Goal: Navigation & Orientation: Find specific page/section

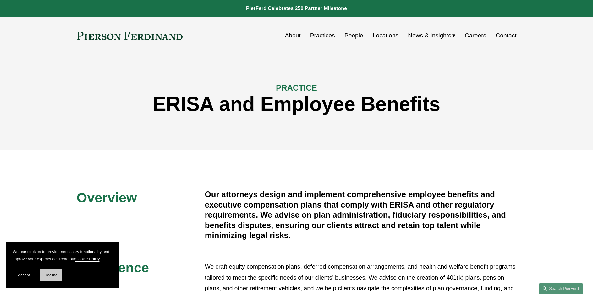
click at [50, 274] on span "Decline" at bounding box center [50, 275] width 13 height 4
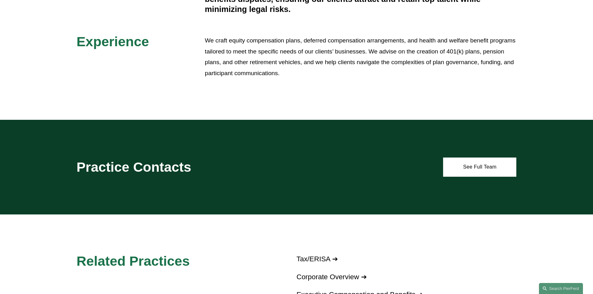
scroll to position [346, 0]
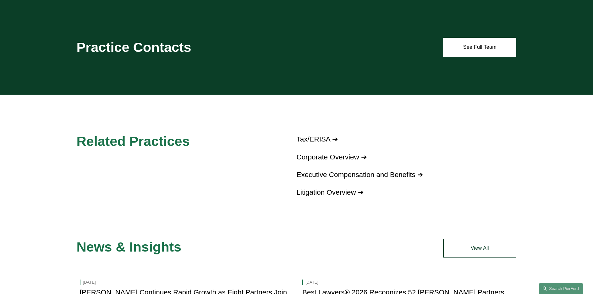
click at [384, 178] on link "Executive Compensation and Benefits ➔" at bounding box center [360, 175] width 127 height 8
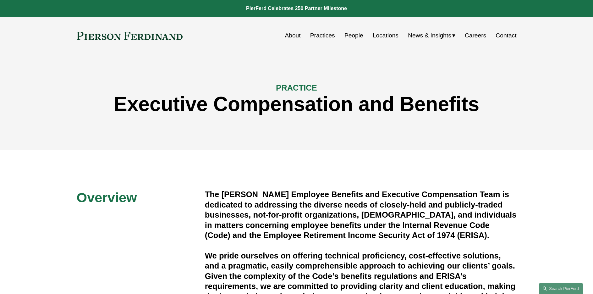
click at [159, 38] on link at bounding box center [130, 36] width 106 height 8
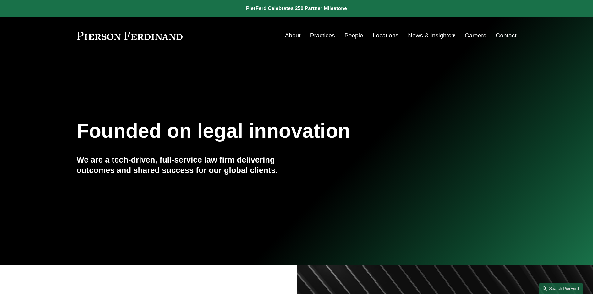
click at [315, 37] on link "Practices" at bounding box center [322, 36] width 25 height 12
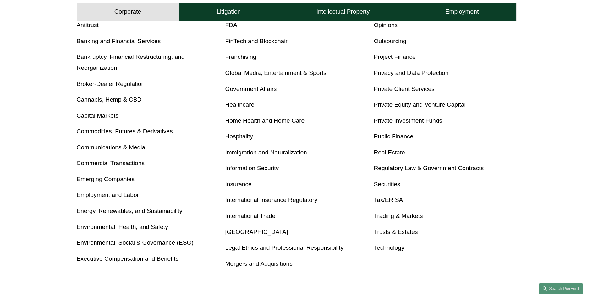
scroll to position [283, 0]
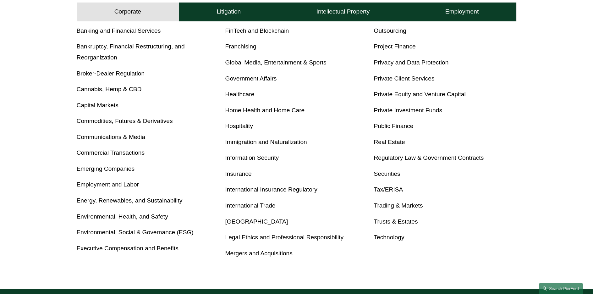
click at [164, 250] on link "Executive Compensation and Benefits" at bounding box center [128, 248] width 102 height 7
